Goal: Check status: Check status

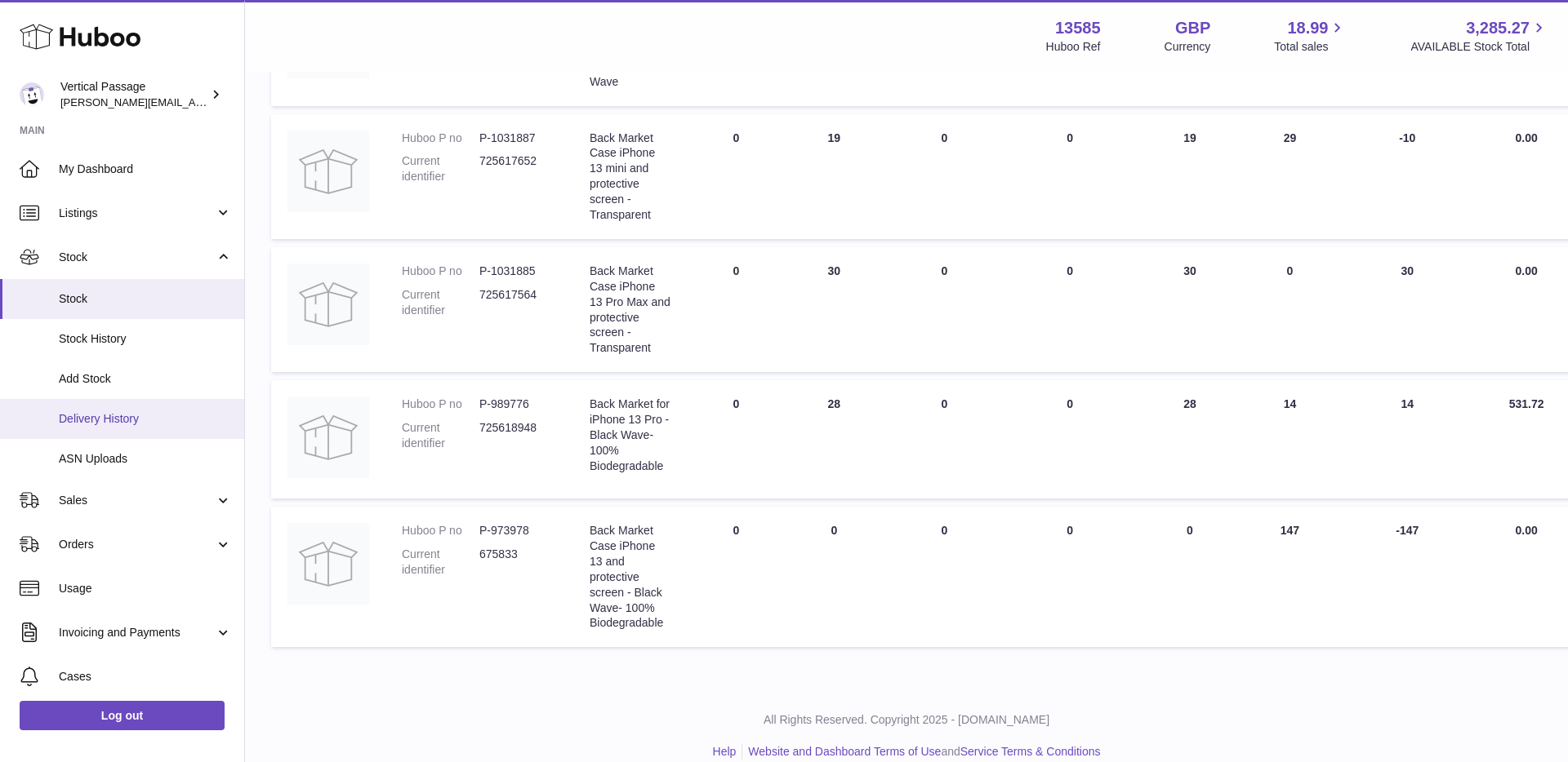
click at [93, 415] on span "Delivery History" at bounding box center [145, 419] width 173 height 15
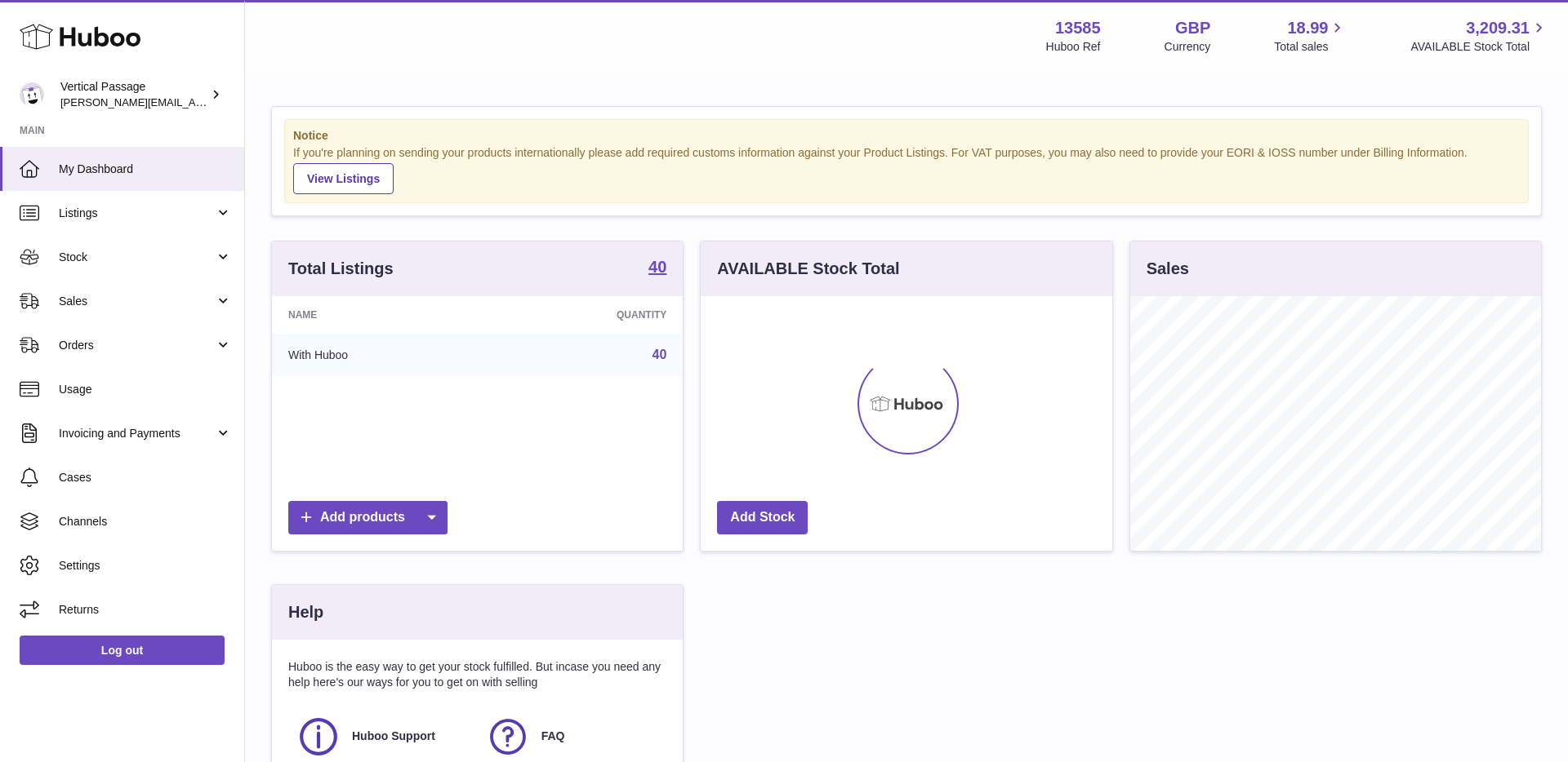
scroll to position [255, 411]
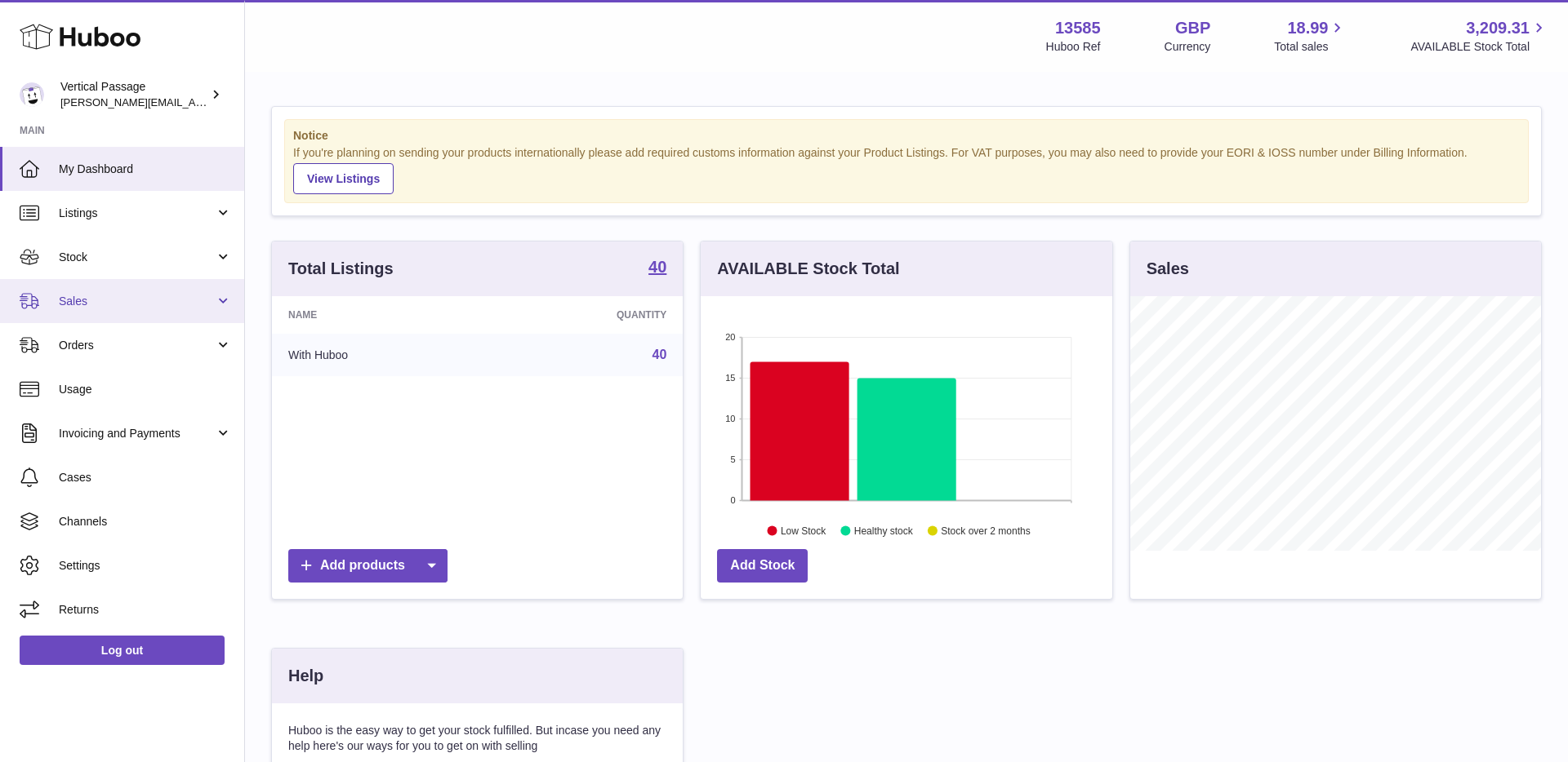
click at [224, 301] on link "Sales" at bounding box center [122, 302] width 244 height 44
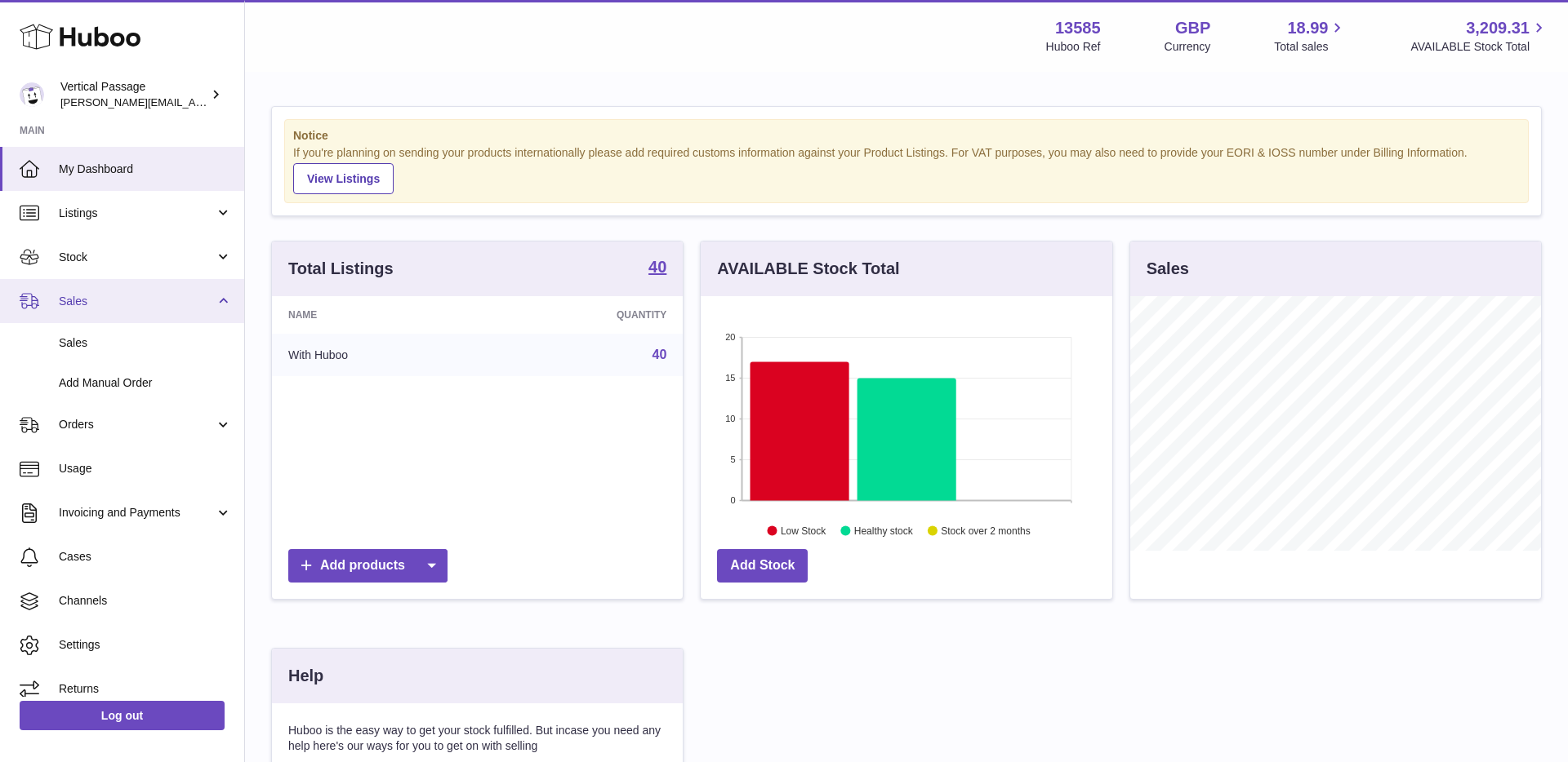
click at [224, 301] on link "Sales" at bounding box center [122, 302] width 244 height 44
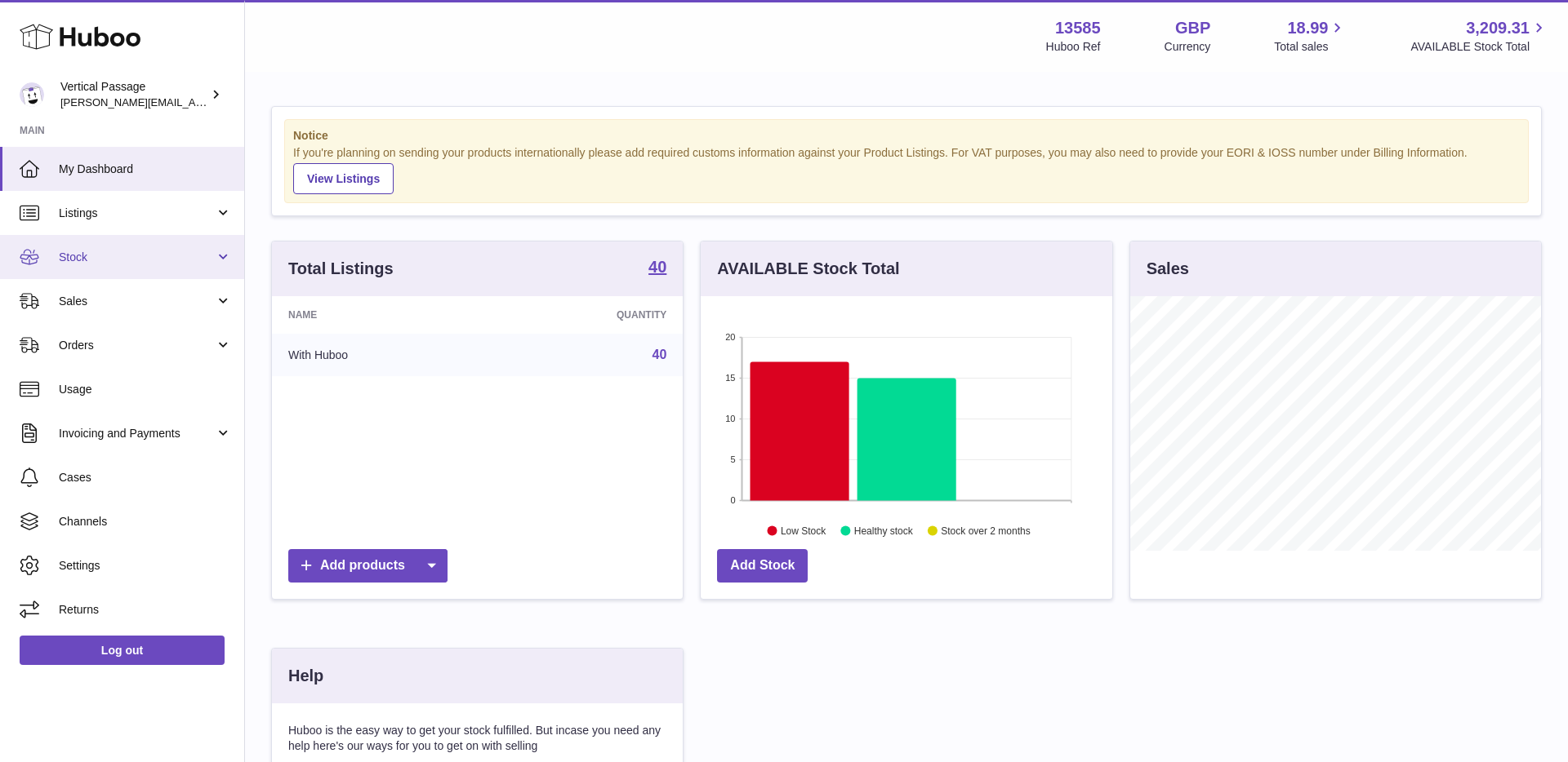
click at [232, 251] on link "Stock" at bounding box center [122, 258] width 244 height 44
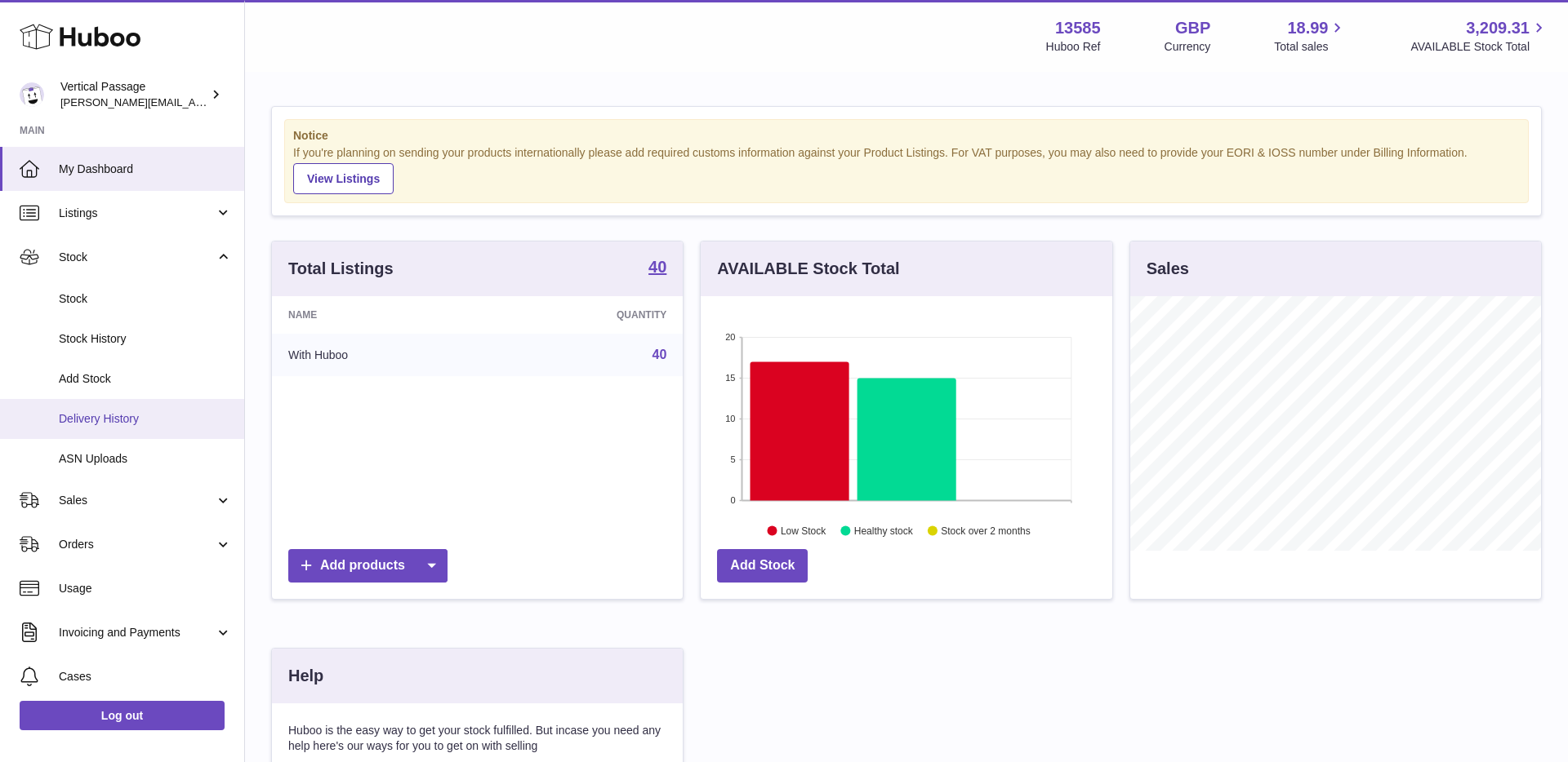
click at [108, 421] on span "Delivery History" at bounding box center [145, 419] width 173 height 15
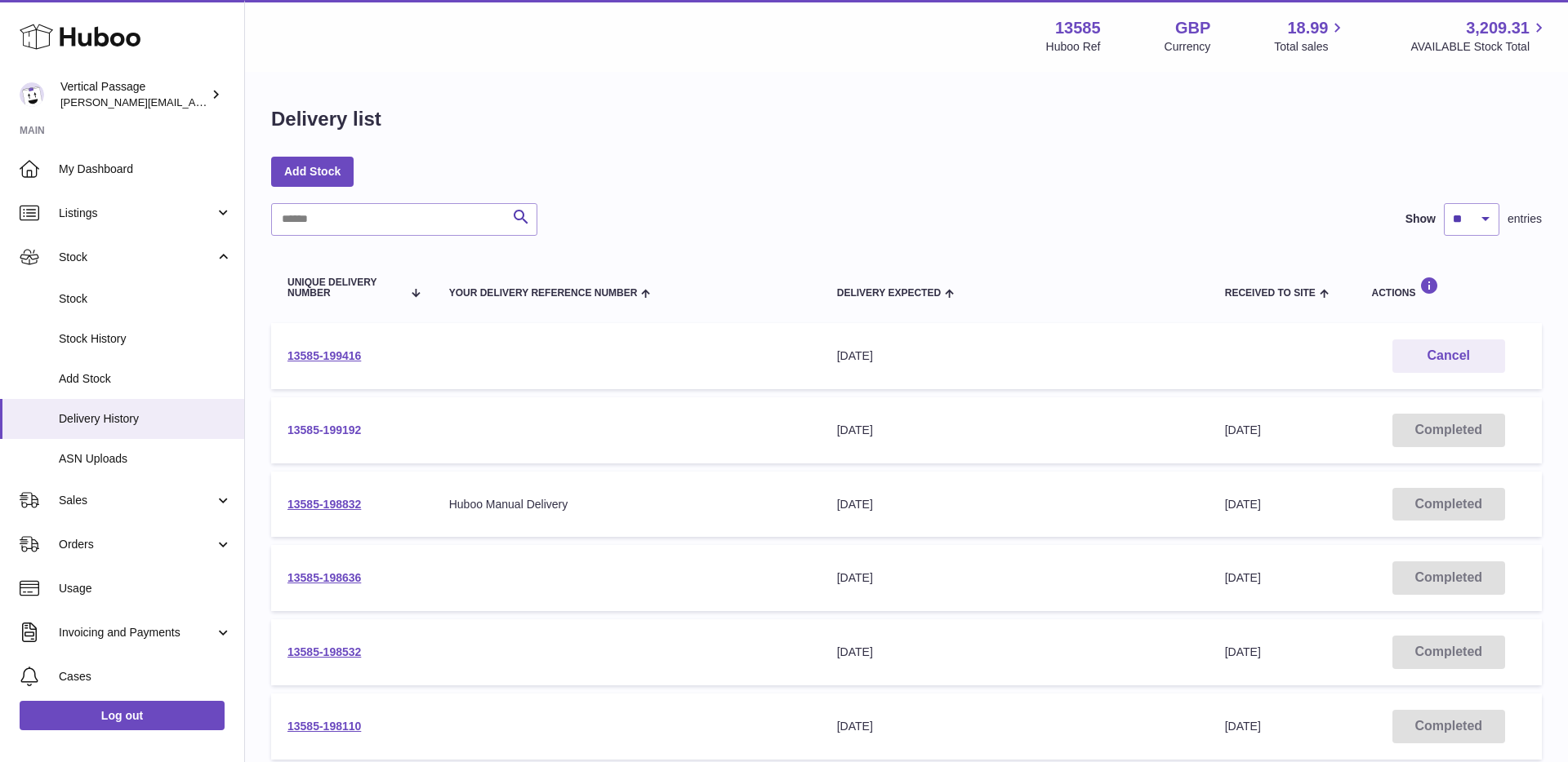
click at [319, 433] on link "13585-199192" at bounding box center [324, 430] width 73 height 13
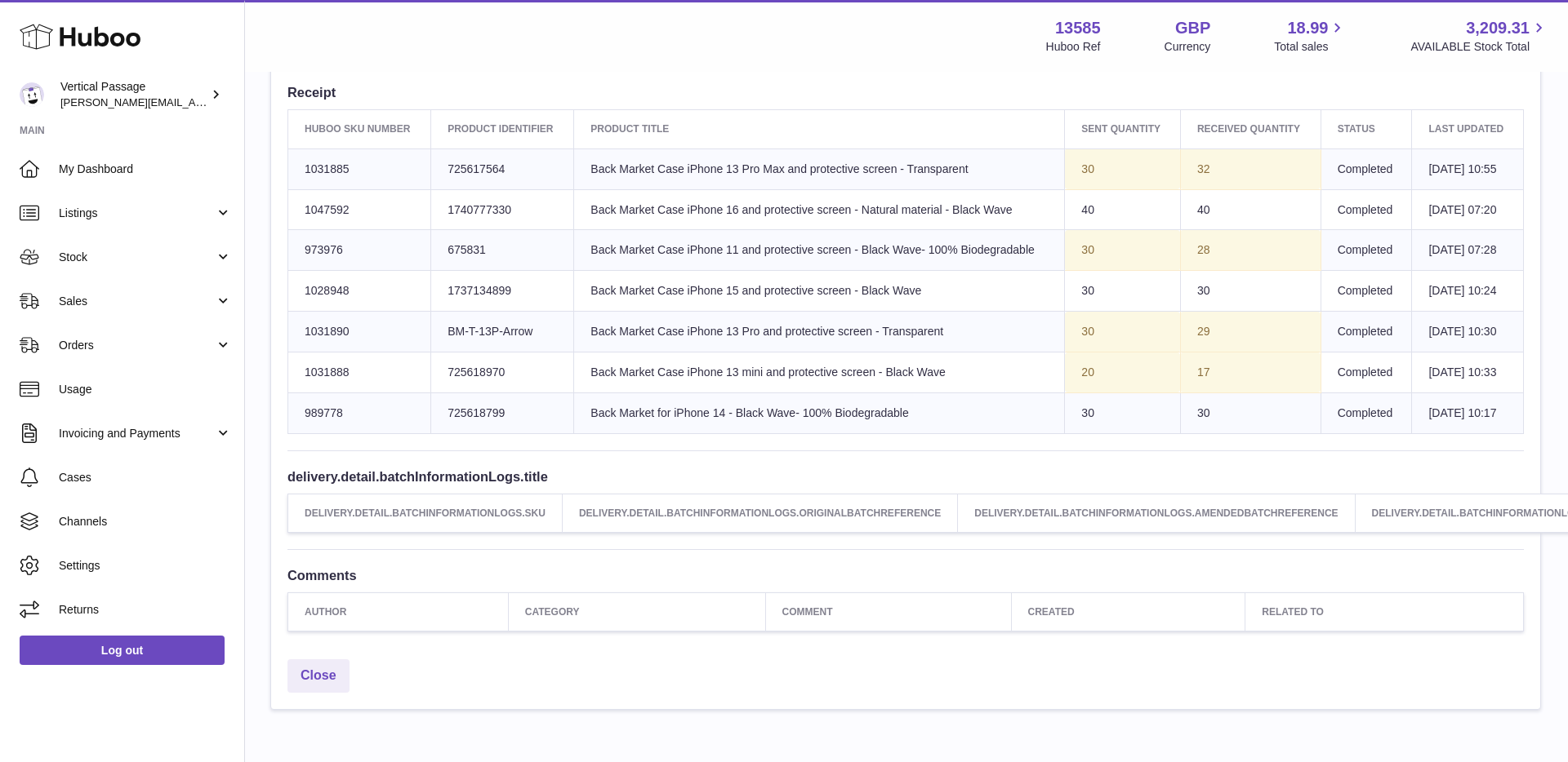
scroll to position [0, 1]
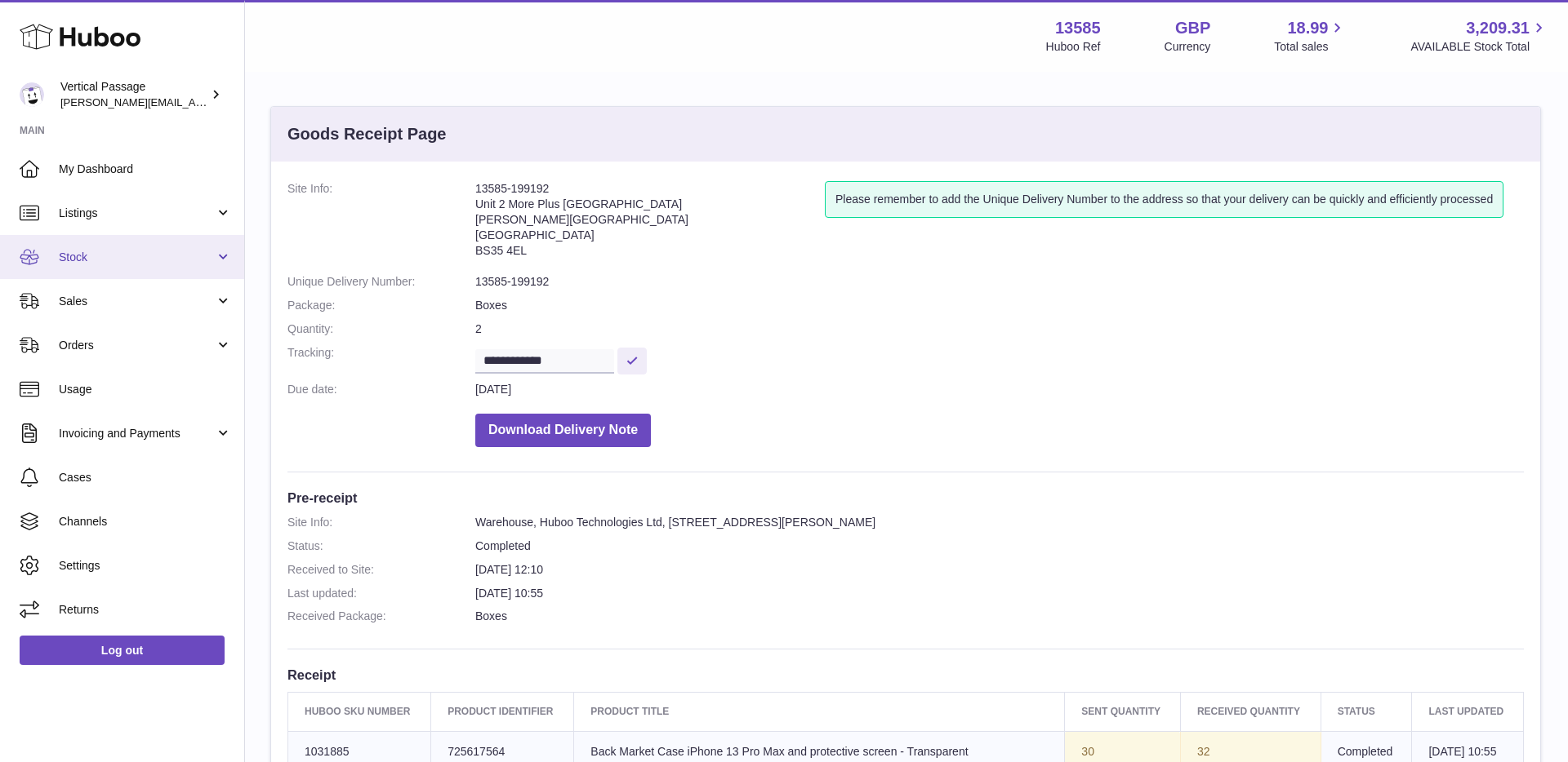
click at [220, 270] on link "Stock" at bounding box center [122, 258] width 244 height 44
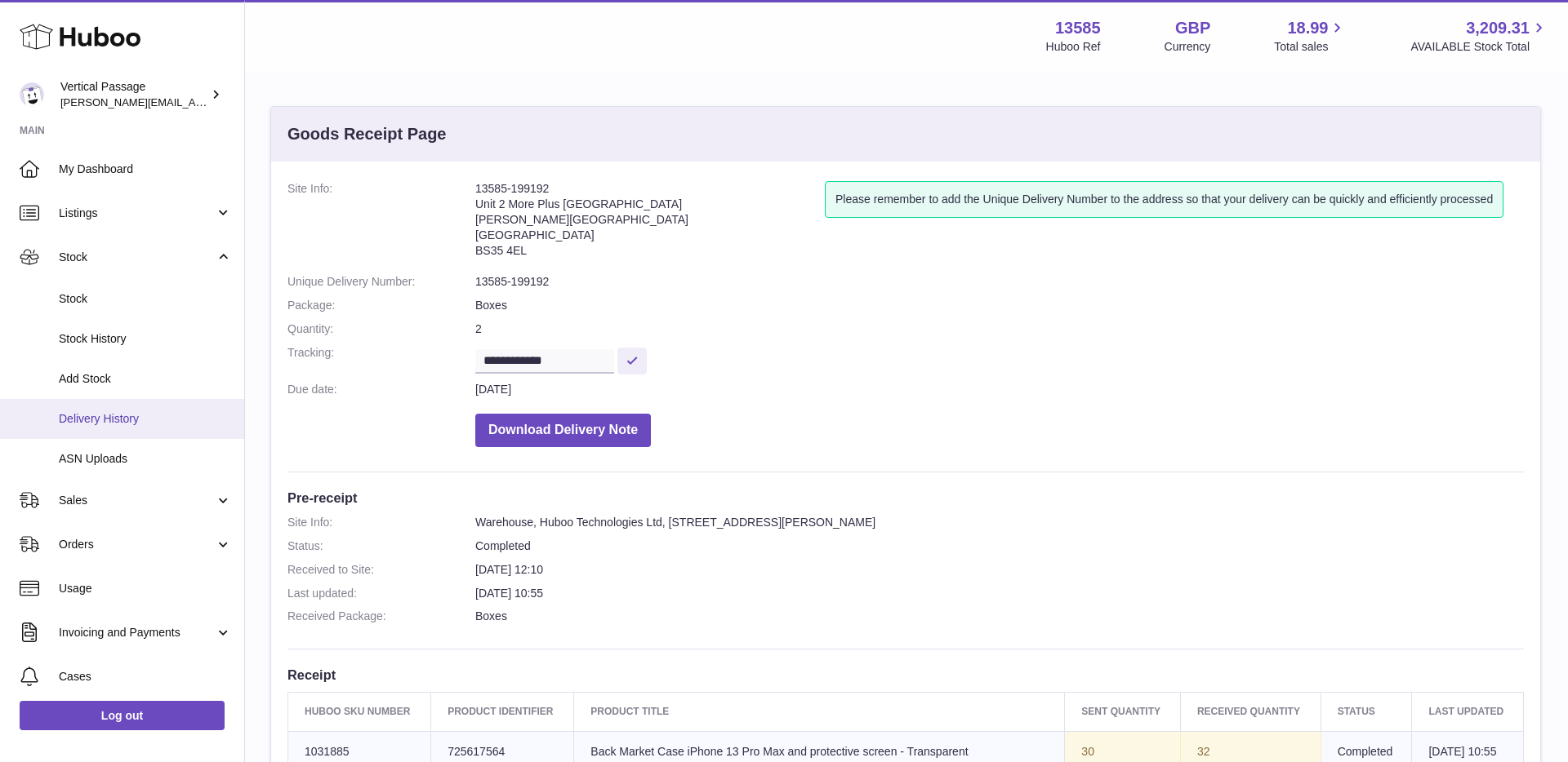
click at [101, 421] on span "Delivery History" at bounding box center [145, 419] width 173 height 15
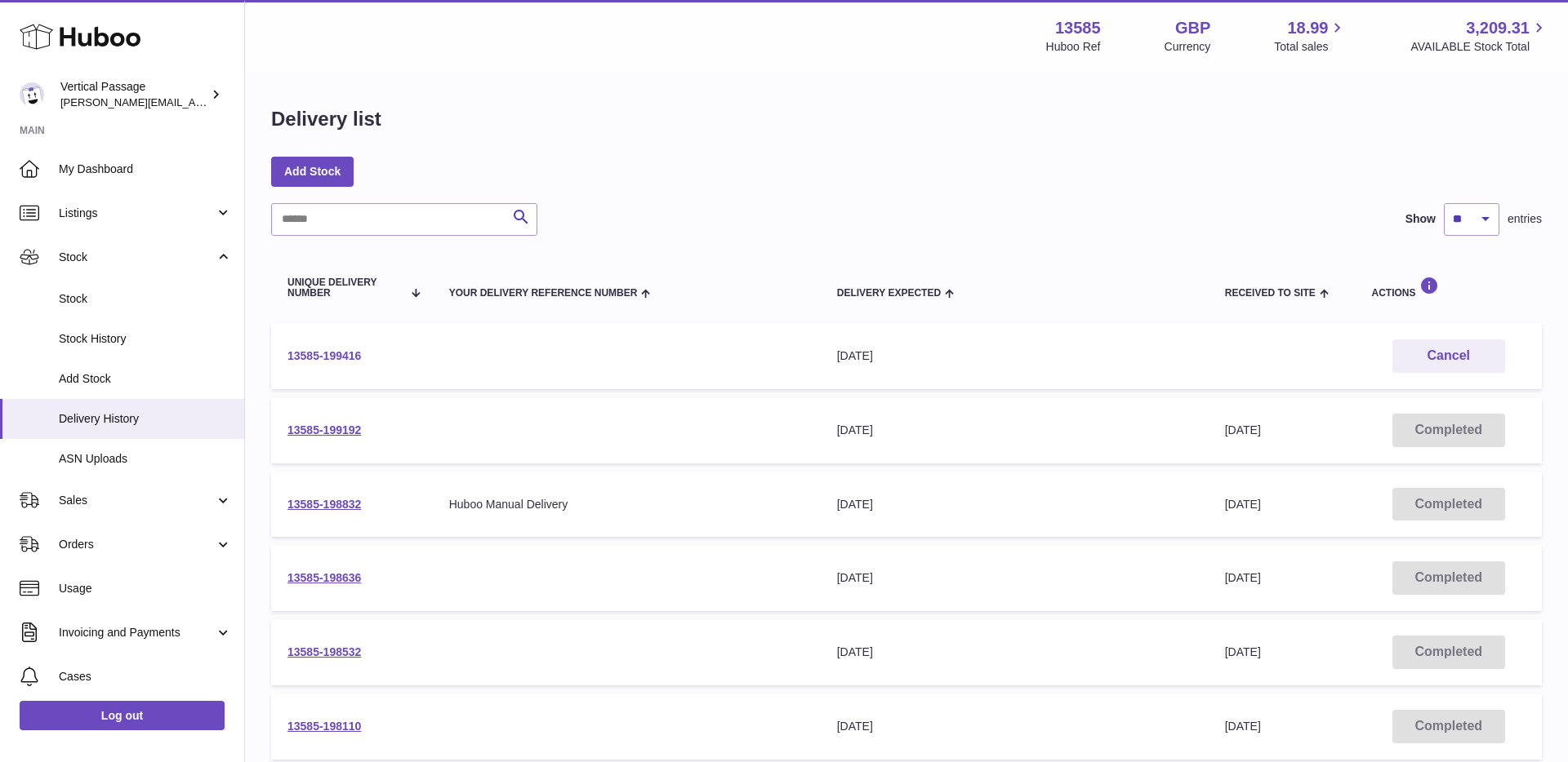
click at [288, 350] on link "13585-199416" at bounding box center [324, 356] width 73 height 13
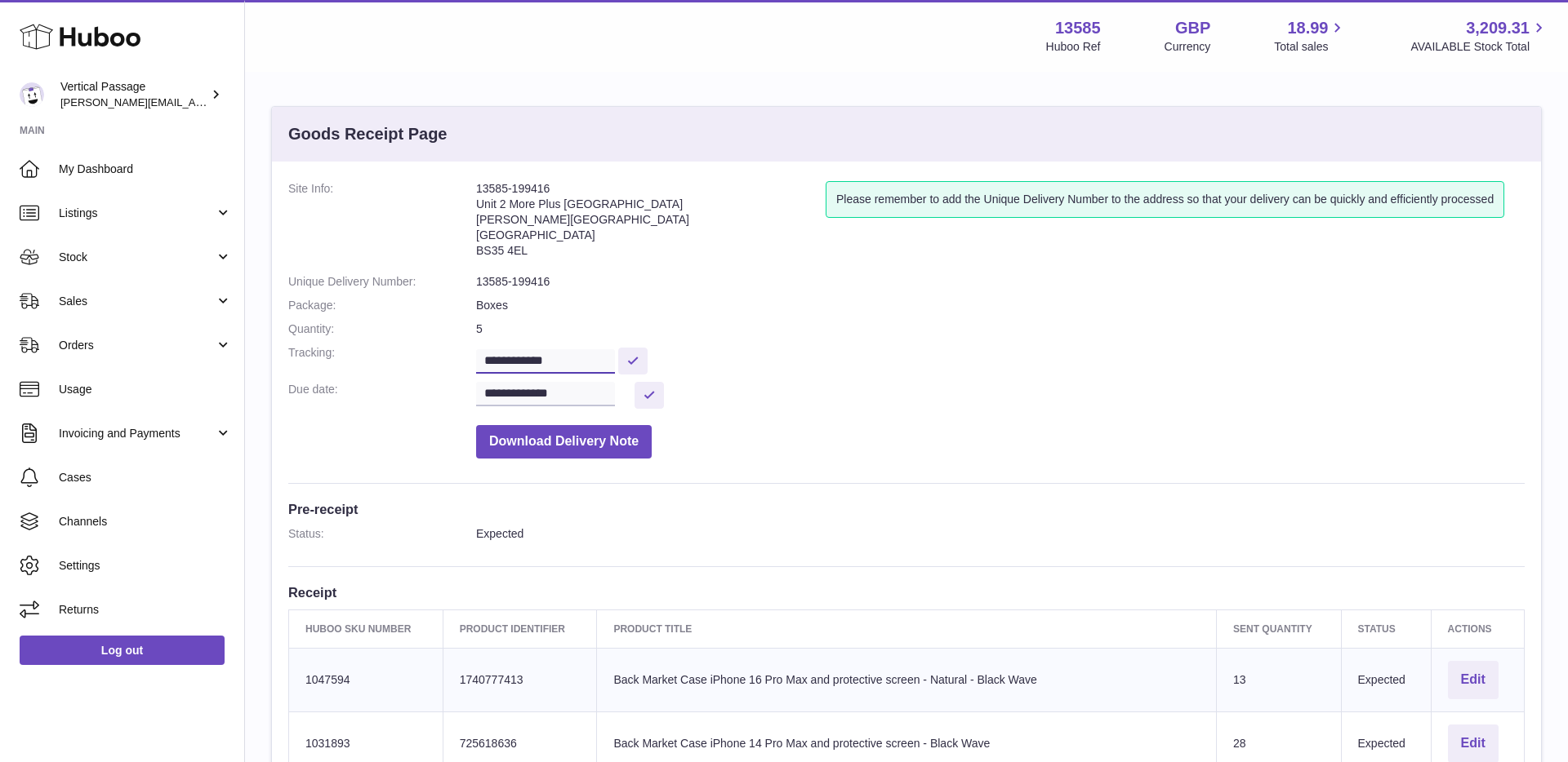
click at [552, 356] on input "**********" at bounding box center [545, 361] width 138 height 24
click at [198, 350] on span "Orders" at bounding box center [137, 346] width 156 height 15
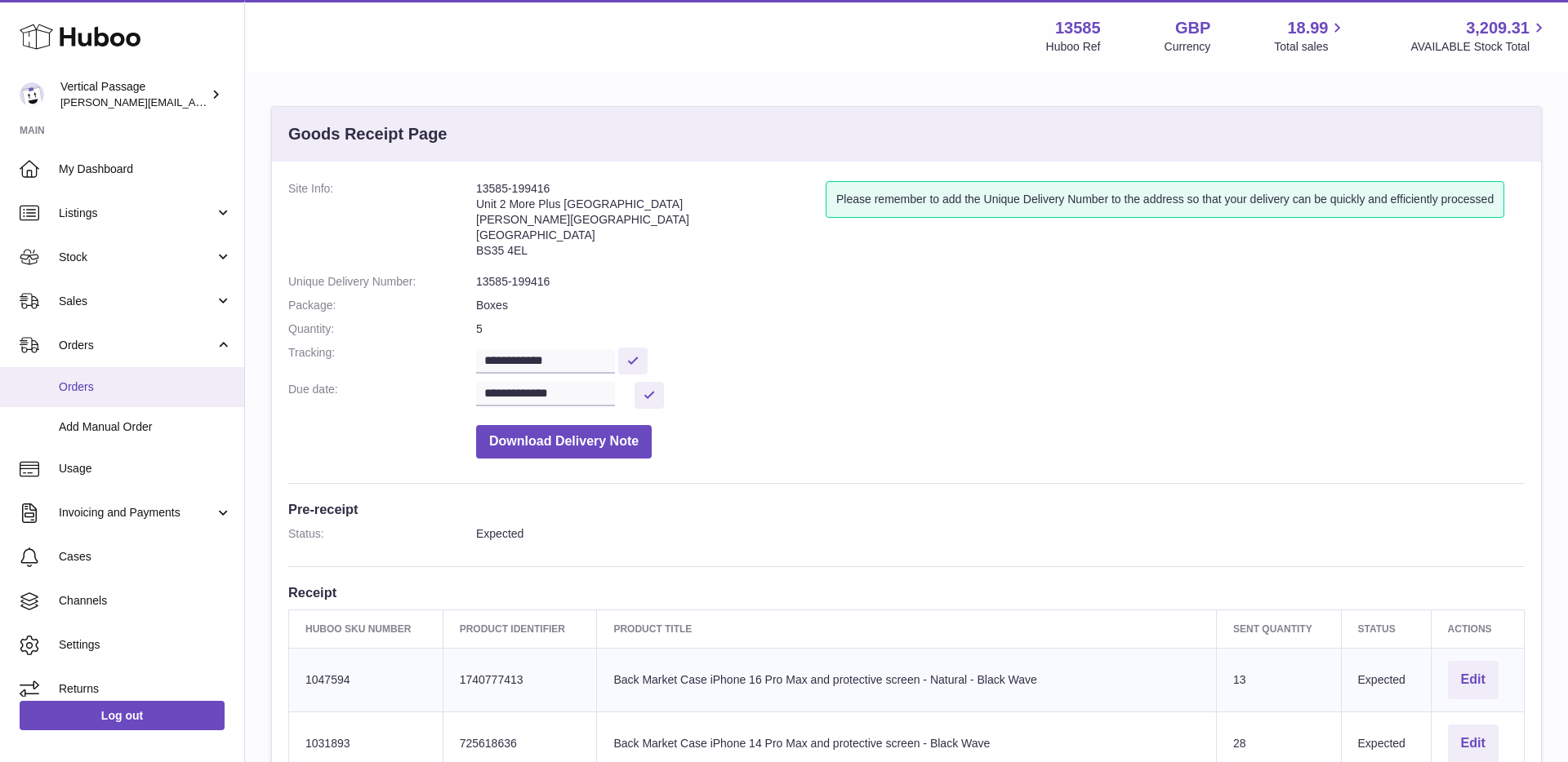
click at [165, 393] on span "Orders" at bounding box center [145, 387] width 173 height 15
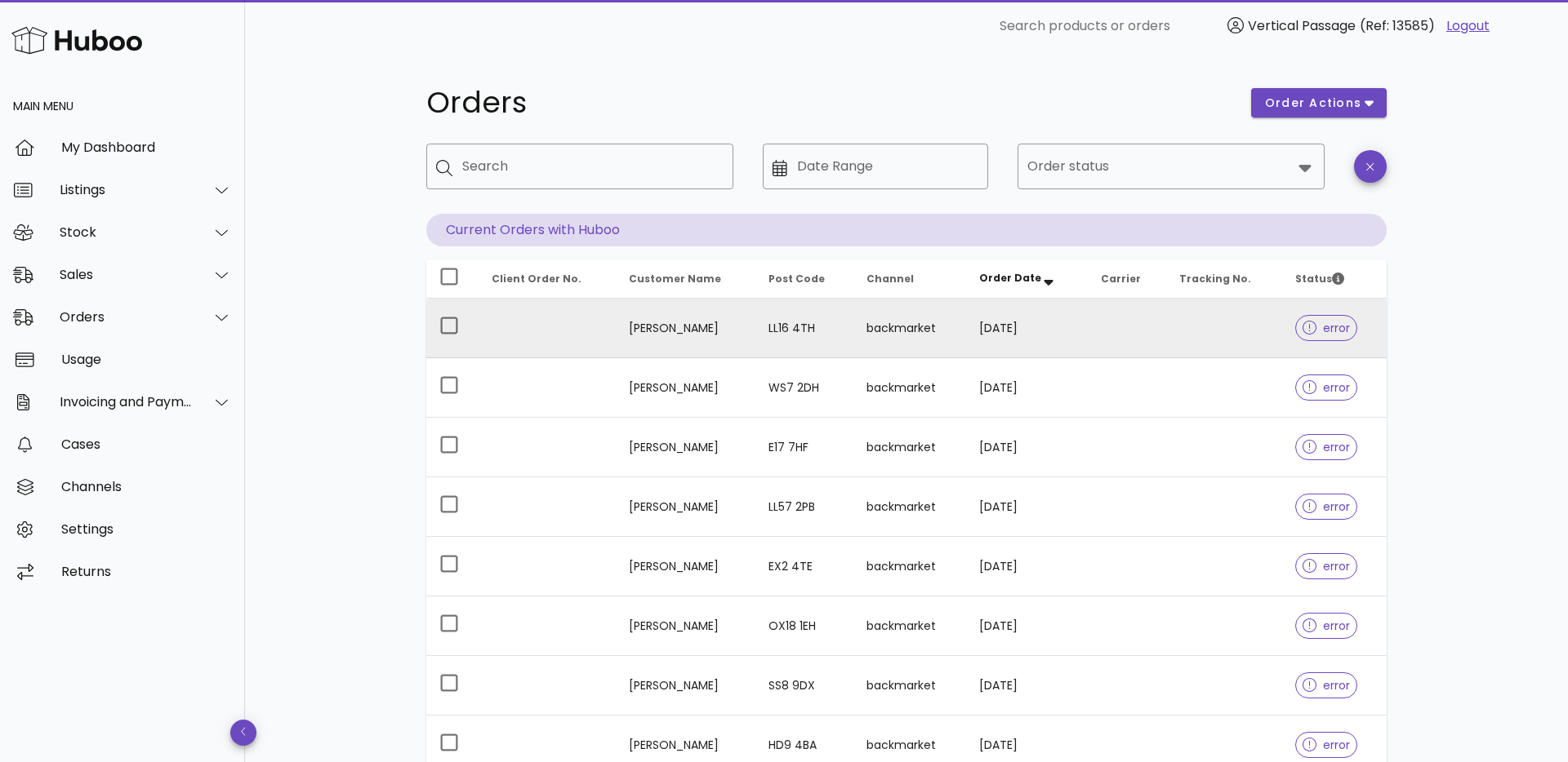
click at [1338, 333] on span "error" at bounding box center [1327, 329] width 48 height 12
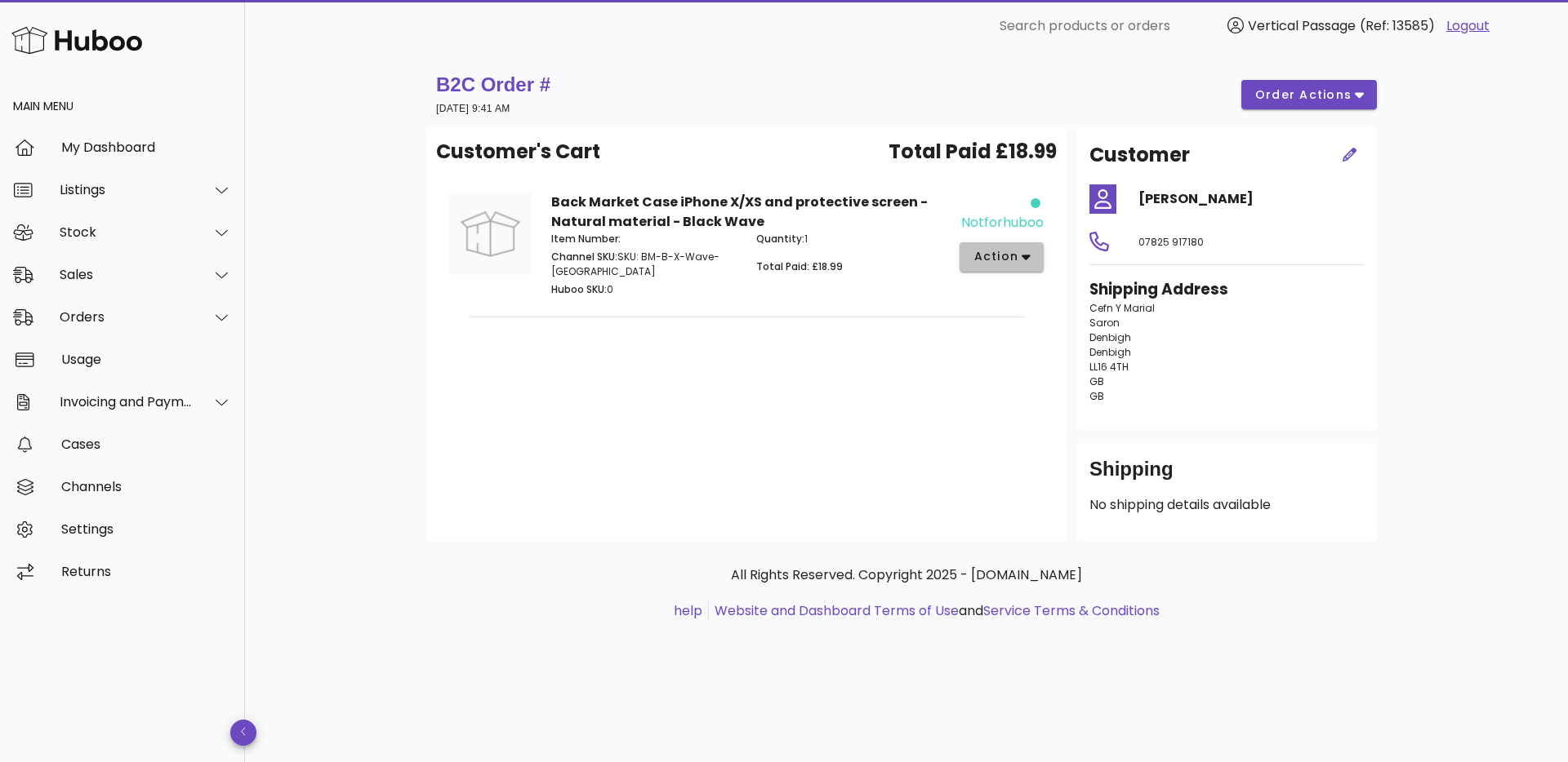
click at [1029, 264] on span "action" at bounding box center [1002, 257] width 58 height 17
click at [884, 124] on div "B2C Order # [DATE] 9:41 AM order actions" at bounding box center [906, 95] width 960 height 65
click at [1361, 76] on div "B2C Order # [DATE] 9:41 AM order actions" at bounding box center [907, 95] width 941 height 46
click at [1366, 87] on button "order actions" at bounding box center [1308, 94] width 136 height 30
click at [1448, 80] on div "B2C Order # [DATE] 9:41 AM order actions Customer's Cart Total Paid £18.99 Back…" at bounding box center [907, 406] width 1323 height 710
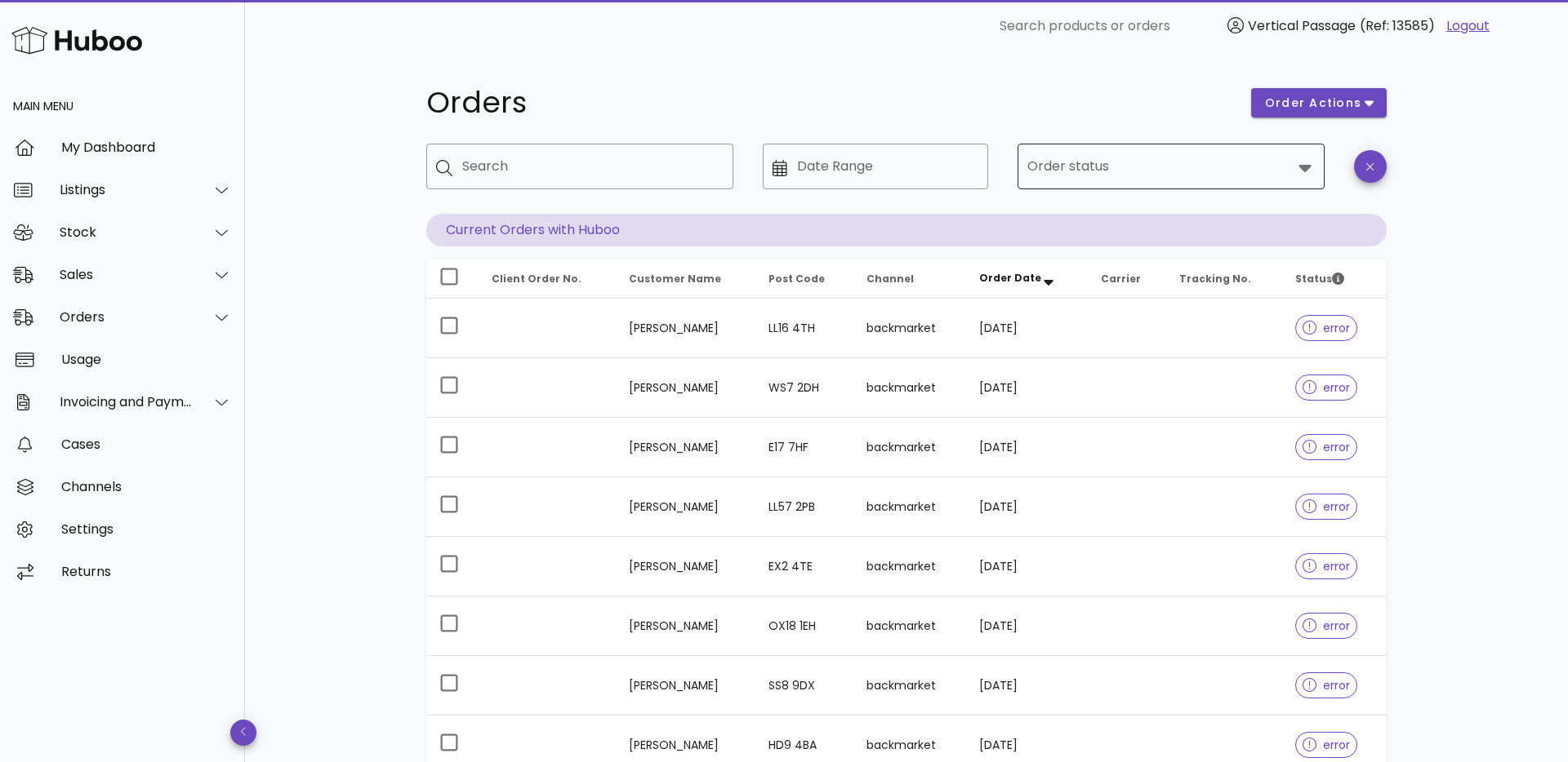
click at [1146, 143] on div "Order status" at bounding box center [1171, 166] width 287 height 46
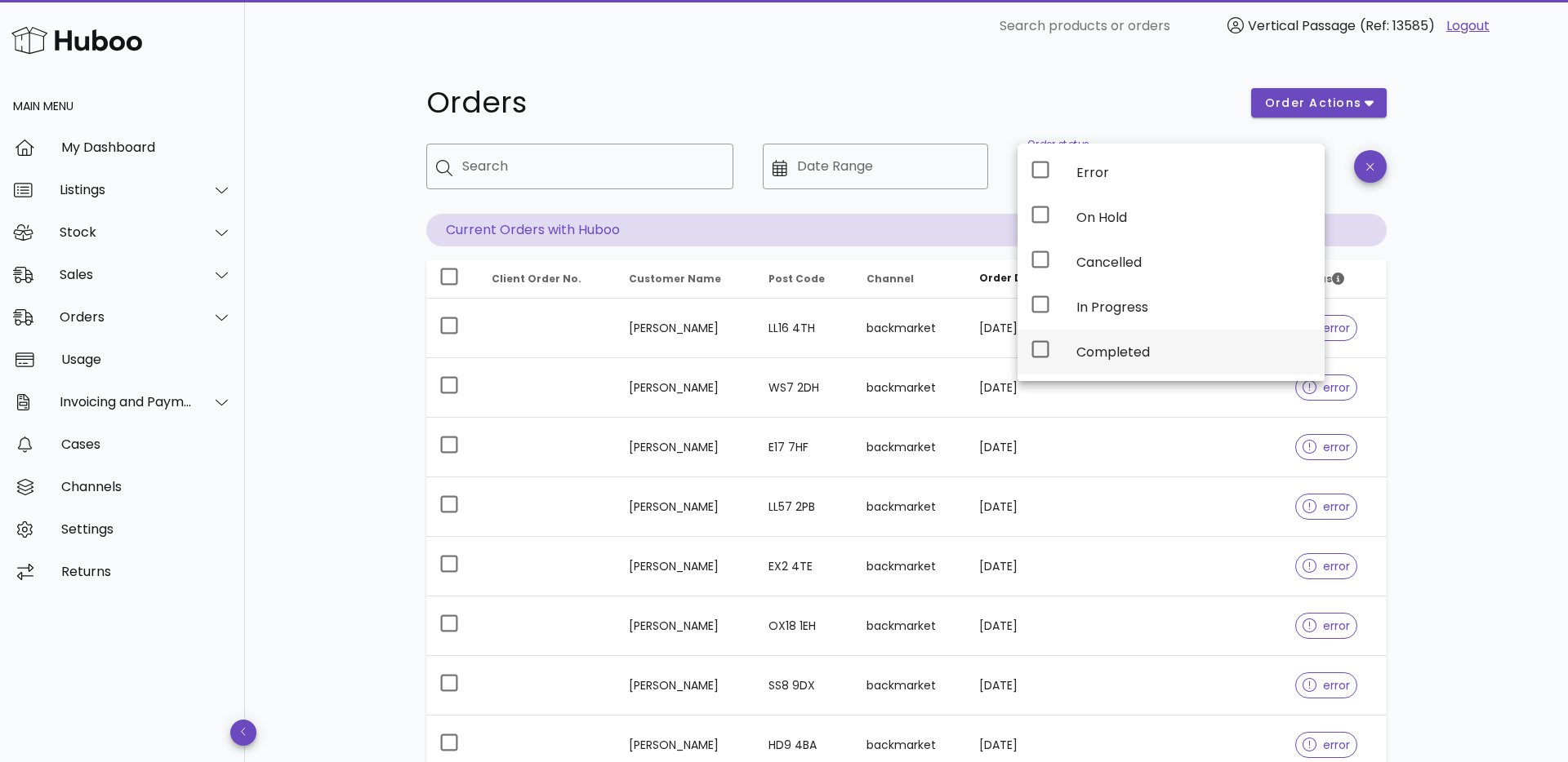
click at [1080, 344] on div "Completed" at bounding box center [1194, 352] width 236 height 15
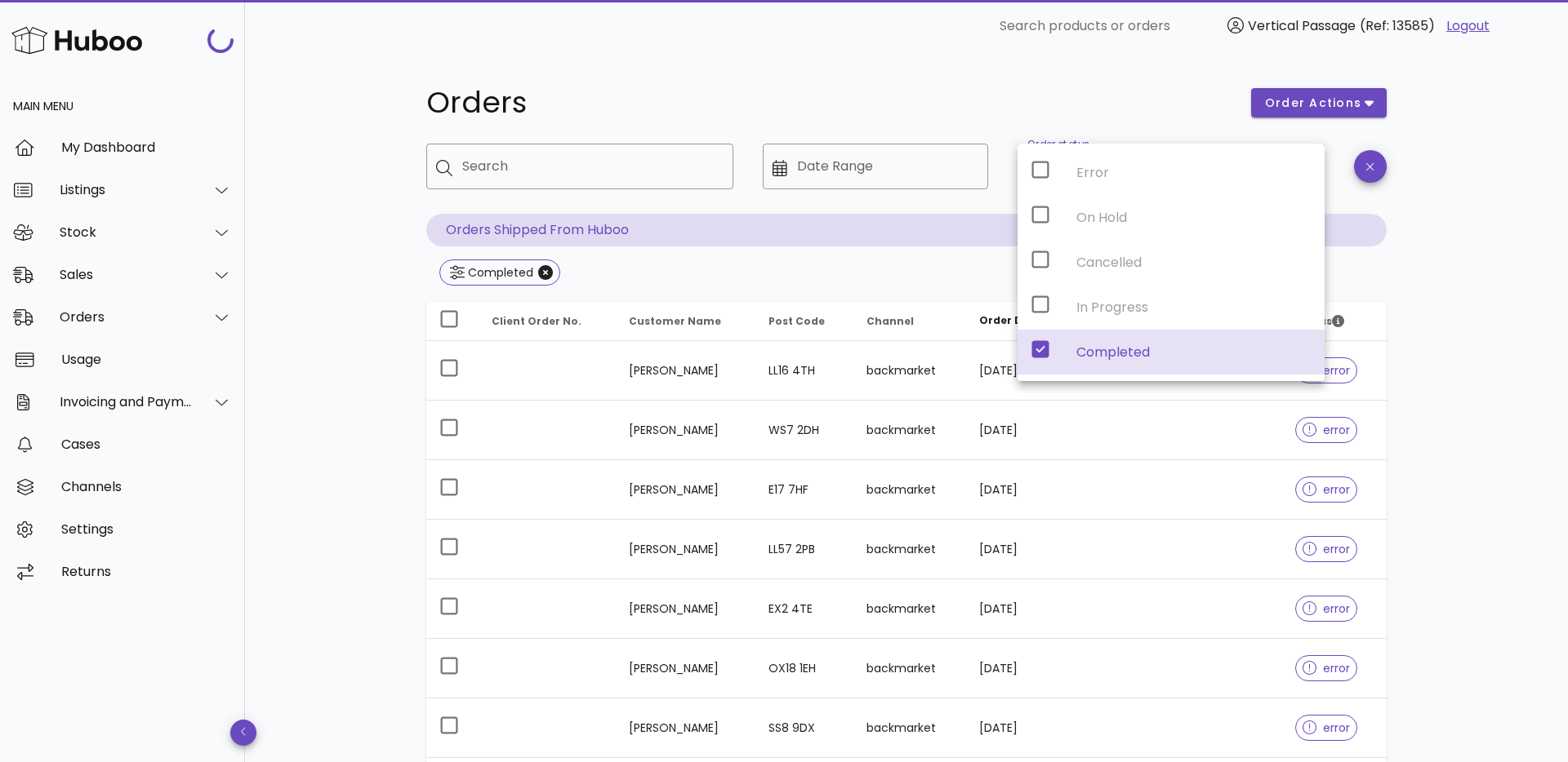
click at [1056, 59] on div "Orders order actions ​ Search ​ Date Range ​ Order status Completed Orders Ship…" at bounding box center [907, 584] width 1038 height 1065
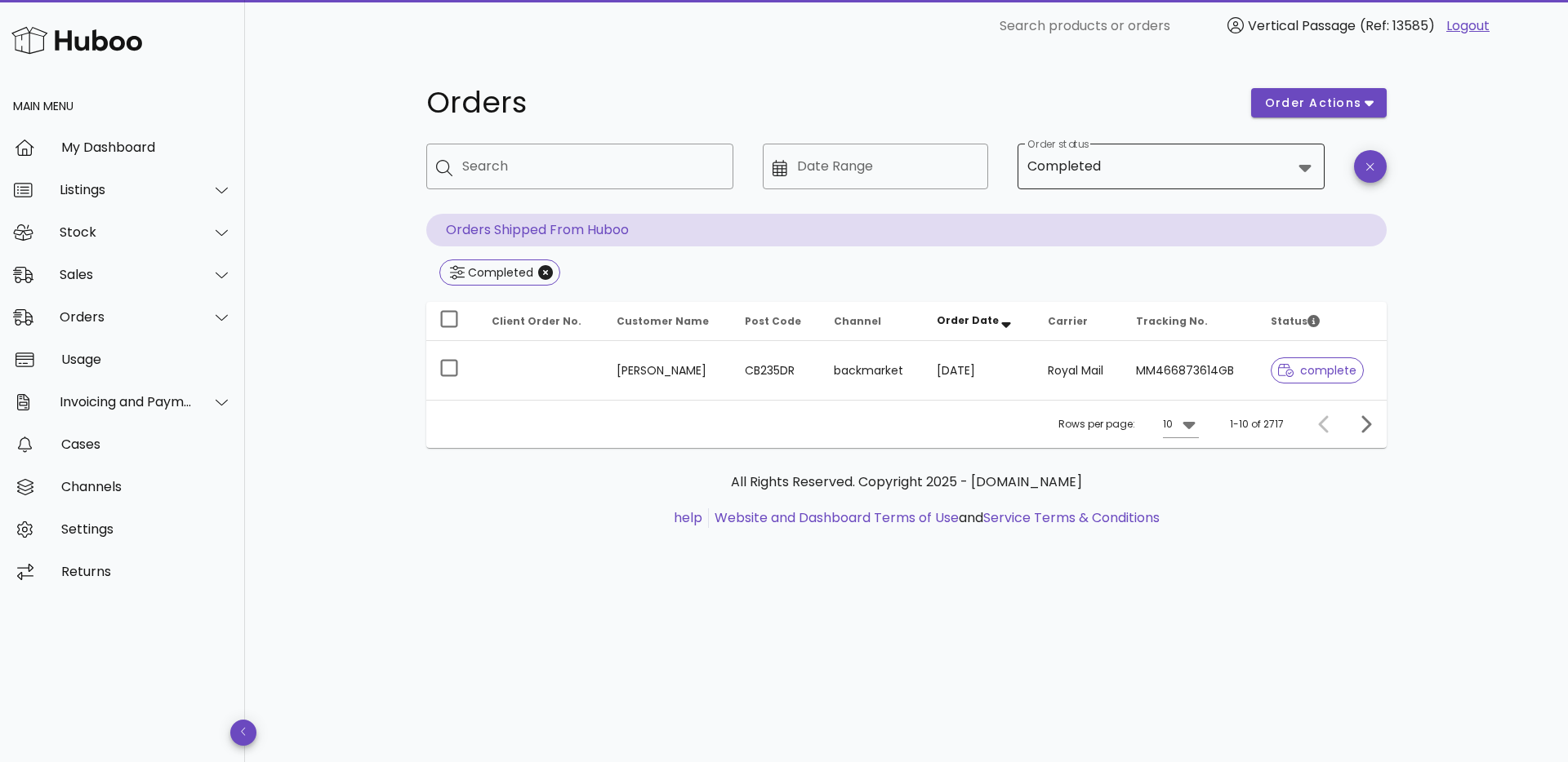
click at [1124, 160] on input "Order status" at bounding box center [1197, 166] width 187 height 26
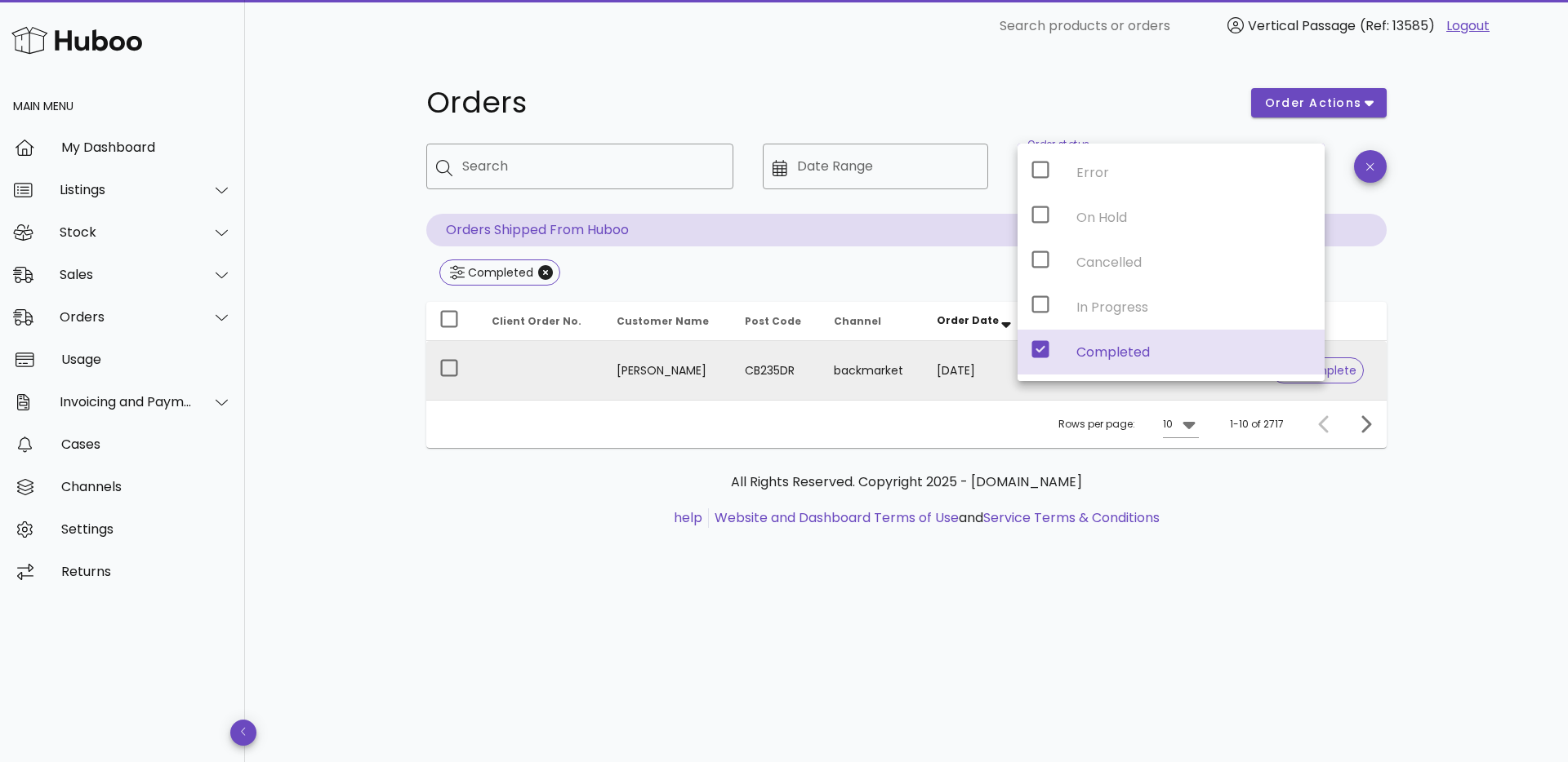
click at [732, 380] on td "CB235DR" at bounding box center [776, 370] width 89 height 59
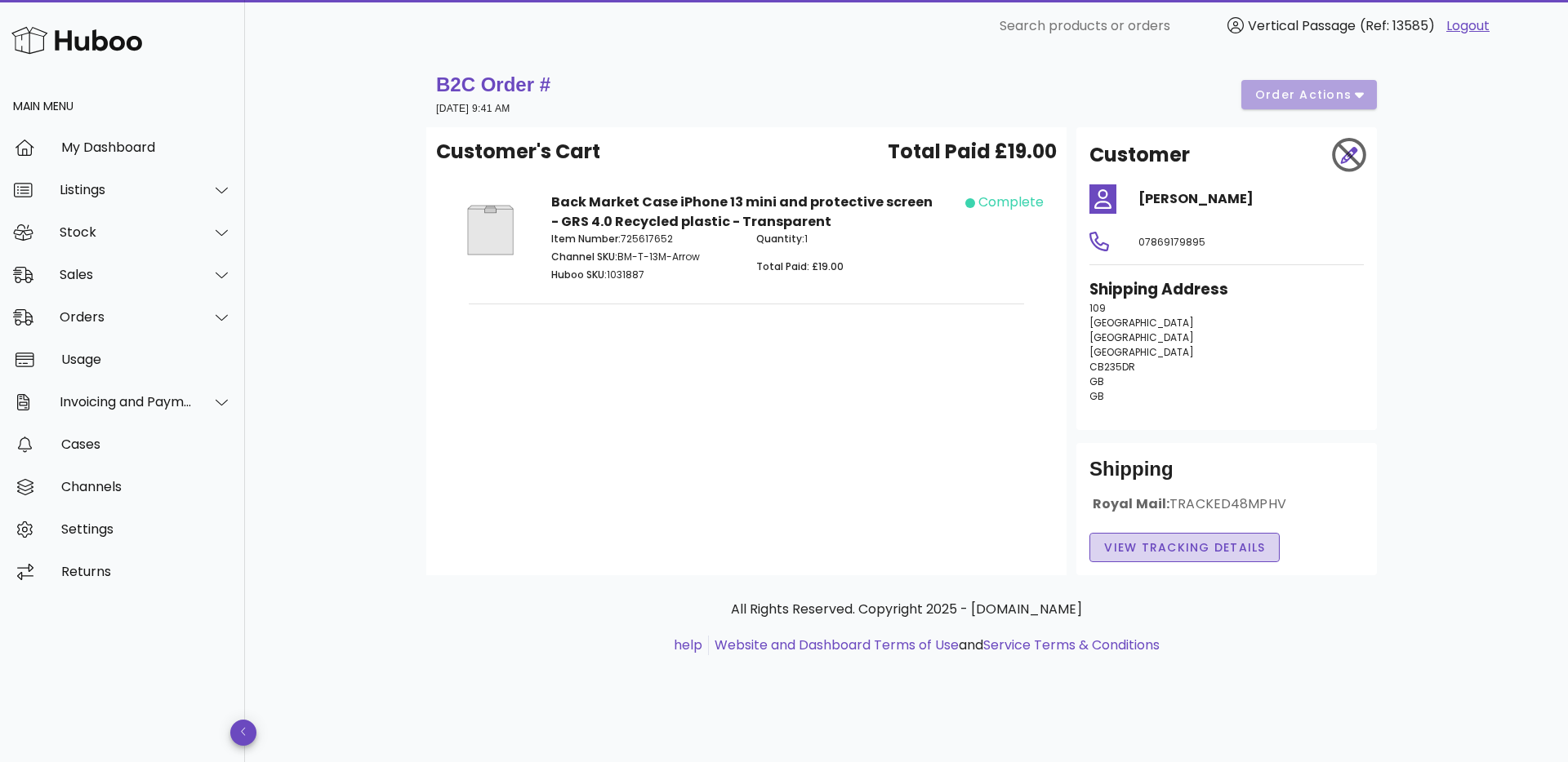
click at [1232, 545] on span "View Tracking details" at bounding box center [1184, 548] width 162 height 17
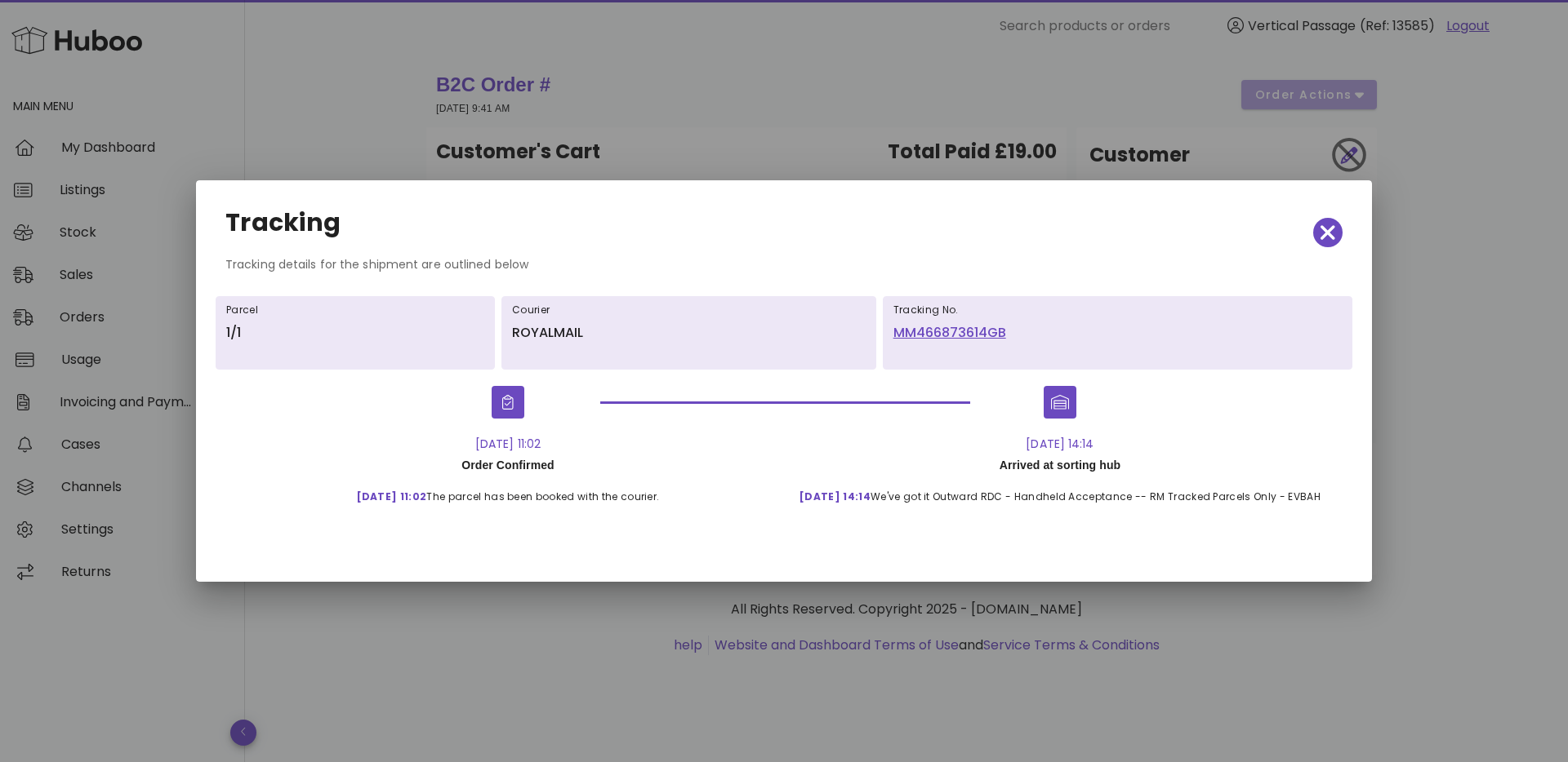
click at [919, 332] on link "MM466873614GB" at bounding box center [1117, 332] width 448 height 19
